Goal: Transaction & Acquisition: Purchase product/service

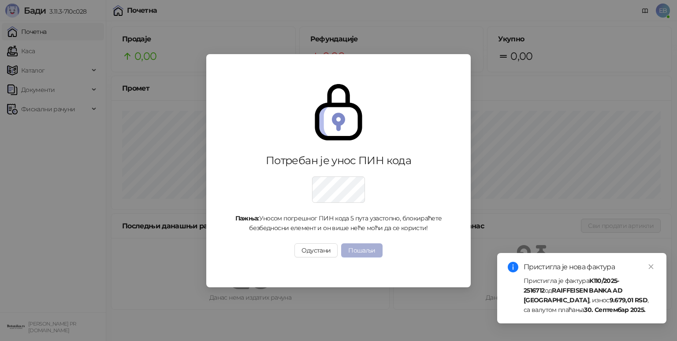
click at [377, 255] on button "Пошаљи" at bounding box center [361, 251] width 41 height 14
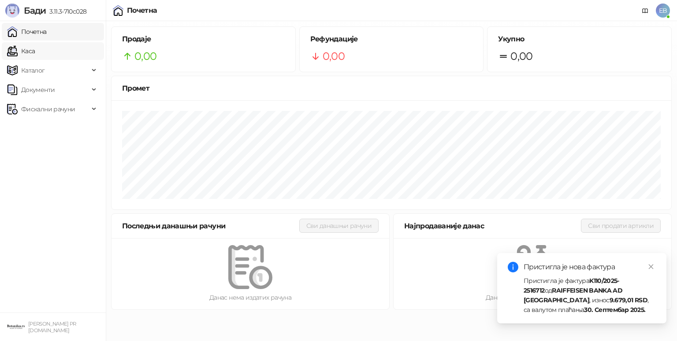
click at [26, 49] on link "Каса" at bounding box center [21, 51] width 28 height 18
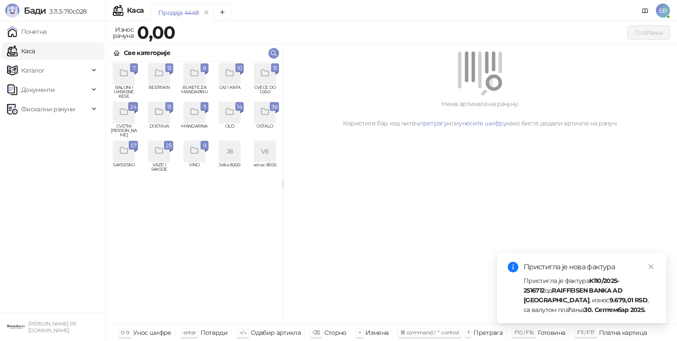
click at [271, 79] on div "grid" at bounding box center [264, 73] width 21 height 21
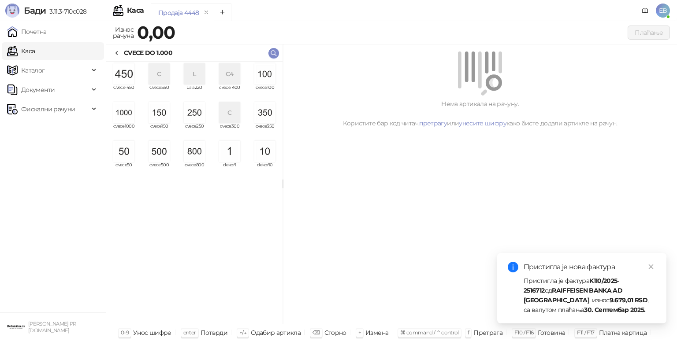
click at [123, 118] on img "grid" at bounding box center [123, 112] width 21 height 21
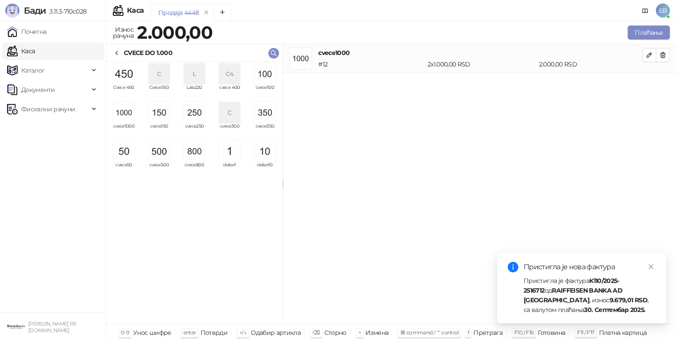
click at [123, 118] on img "grid" at bounding box center [123, 112] width 21 height 21
click at [646, 31] on button "Плаћање" at bounding box center [648, 33] width 42 height 14
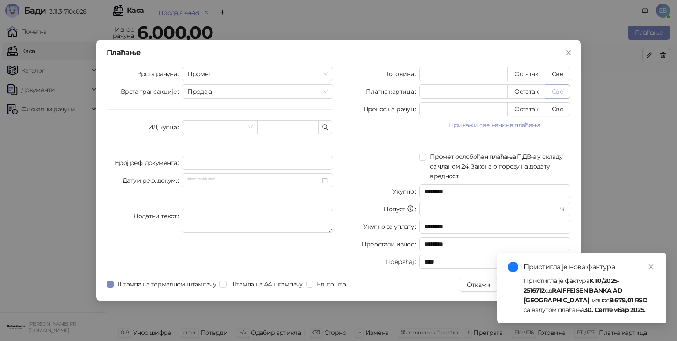
click at [544, 88] on button "Остатак" at bounding box center [526, 92] width 38 height 14
type input "****"
click at [653, 268] on icon "close" at bounding box center [651, 267] width 6 height 6
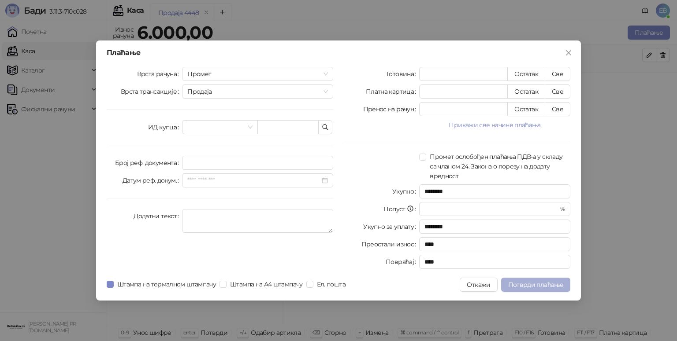
click at [541, 291] on button "Потврди плаћање" at bounding box center [535, 285] width 69 height 14
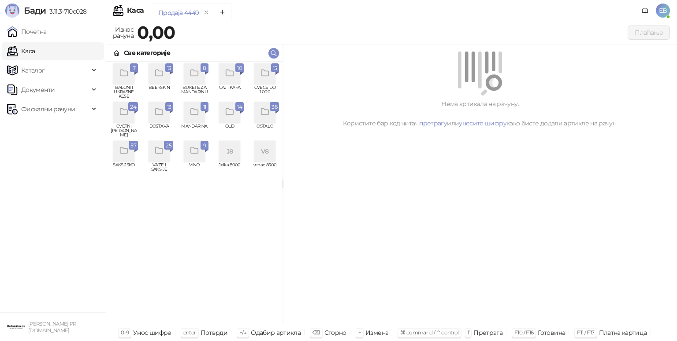
click at [266, 85] on span "CVECE DO 1.000" at bounding box center [265, 91] width 28 height 13
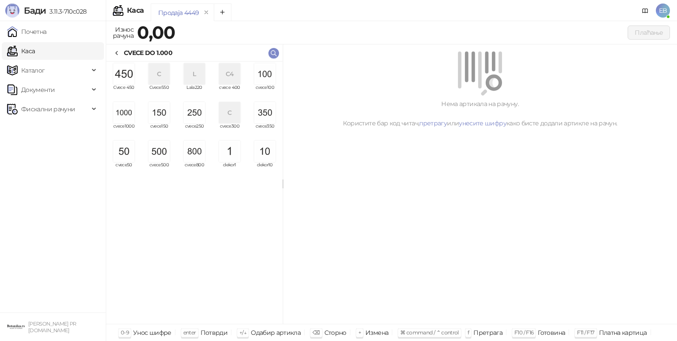
click at [126, 109] on img "grid" at bounding box center [123, 112] width 21 height 21
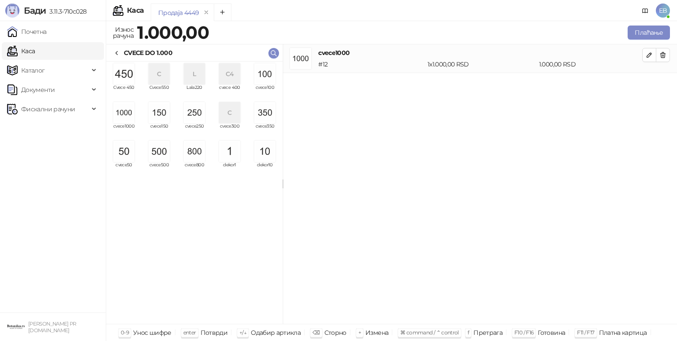
click at [126, 109] on img "grid" at bounding box center [123, 112] width 21 height 21
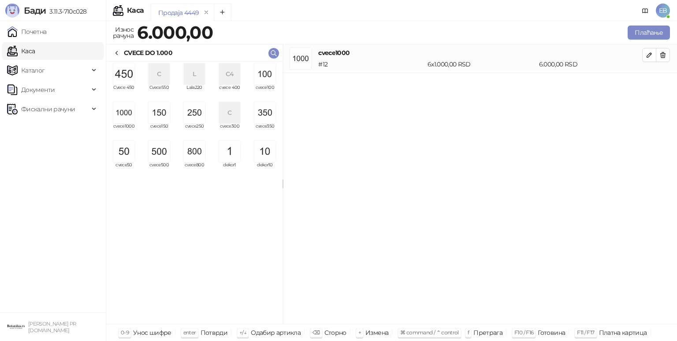
click at [126, 109] on img "grid" at bounding box center [123, 112] width 21 height 21
click at [194, 164] on span "cvece800" at bounding box center [194, 169] width 28 height 13
click at [125, 154] on img "grid" at bounding box center [123, 151] width 21 height 21
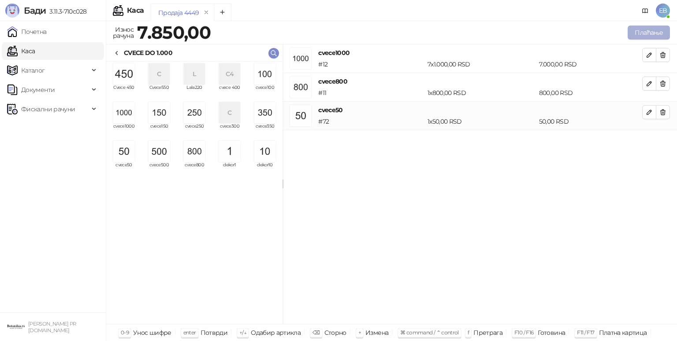
click at [634, 36] on button "Плаћање" at bounding box center [648, 33] width 42 height 14
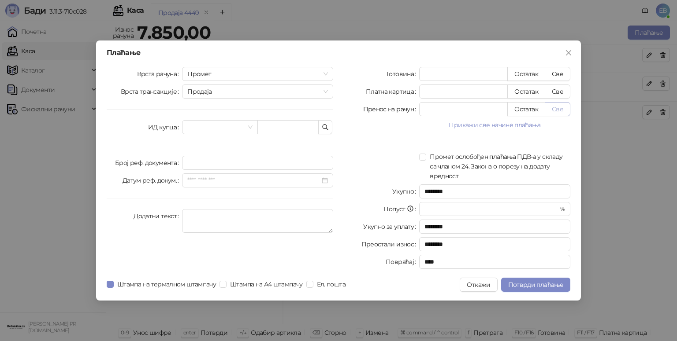
click at [556, 110] on button "Све" at bounding box center [557, 109] width 26 height 14
type input "****"
click at [520, 286] on span "Потврди плаћање" at bounding box center [535, 285] width 55 height 8
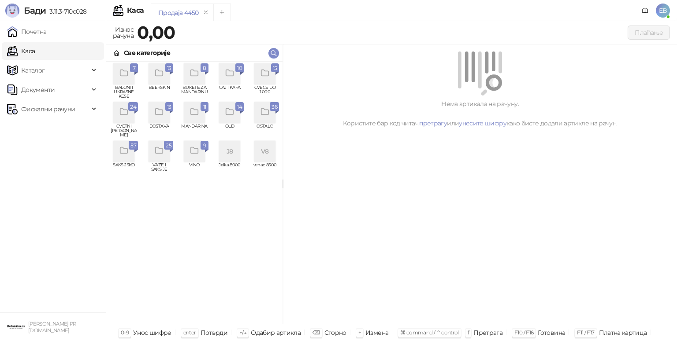
click at [264, 80] on div "grid" at bounding box center [264, 73] width 21 height 21
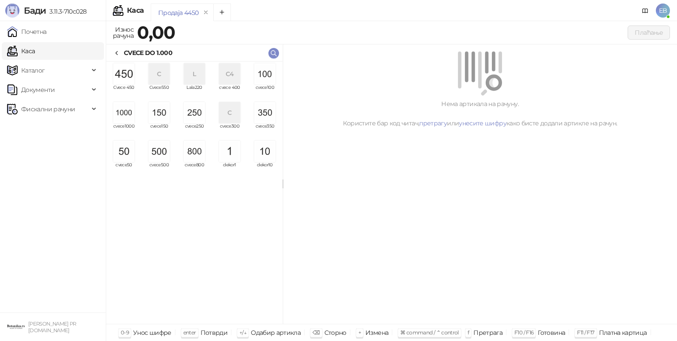
click at [125, 113] on img "grid" at bounding box center [123, 112] width 21 height 21
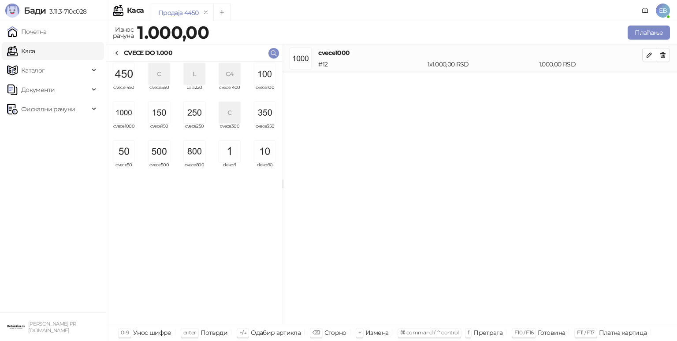
click at [125, 113] on img "grid" at bounding box center [123, 112] width 21 height 21
click at [255, 107] on img "grid" at bounding box center [264, 112] width 21 height 21
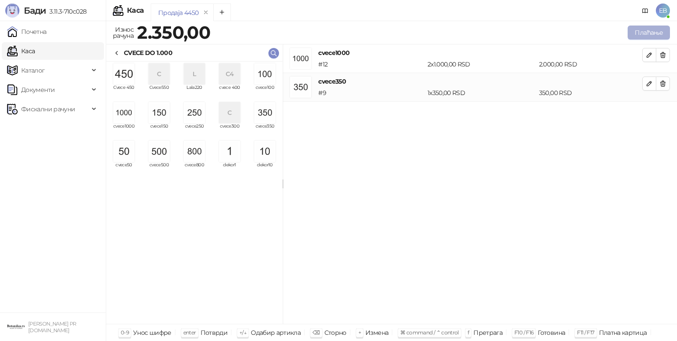
click at [660, 31] on button "Плаћање" at bounding box center [648, 33] width 42 height 14
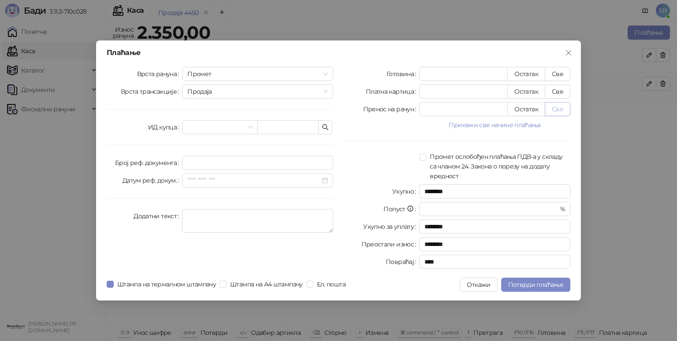
click at [560, 111] on button "Све" at bounding box center [557, 109] width 26 height 14
type input "****"
click at [522, 287] on span "Потврди плаћање" at bounding box center [535, 285] width 55 height 8
